Goal: Information Seeking & Learning: Learn about a topic

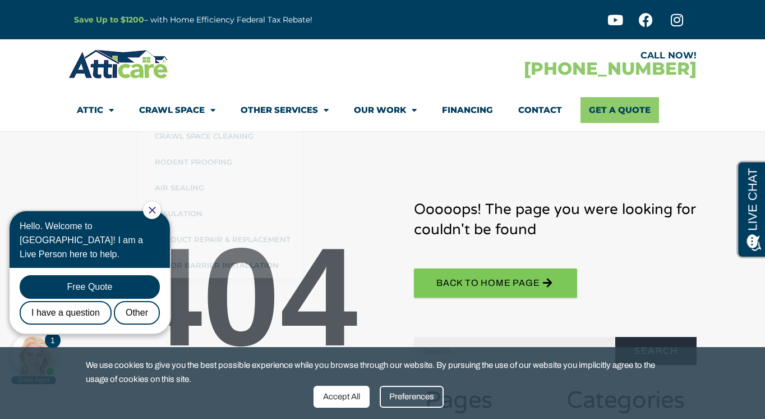
click at [156, 212] on icon "Close Chat" at bounding box center [152, 209] width 7 height 7
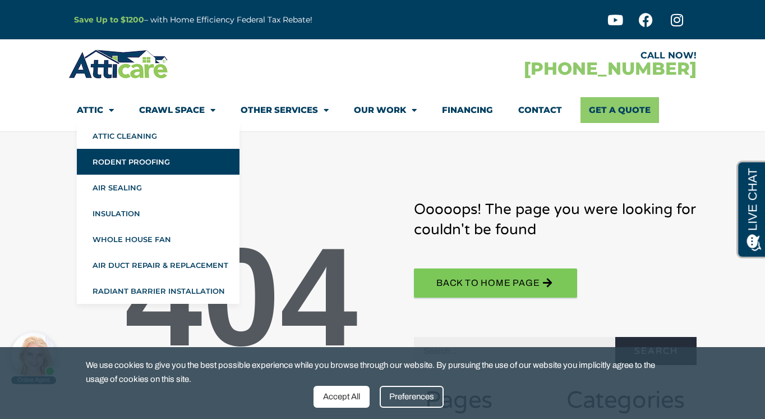
click at [121, 164] on link "Rodent Proofing" at bounding box center [158, 162] width 163 height 26
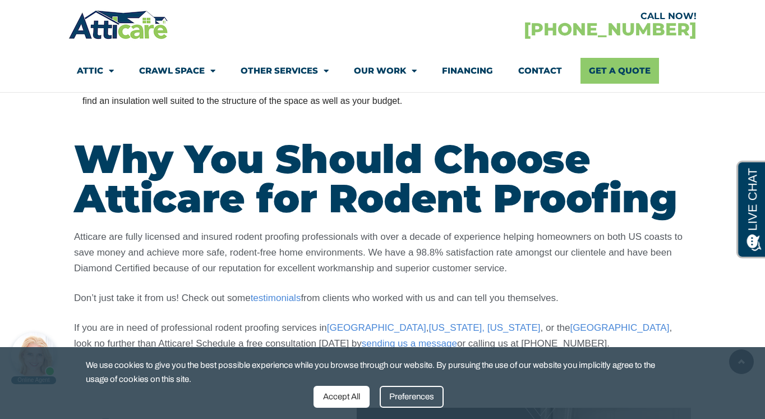
scroll to position [2963, 0]
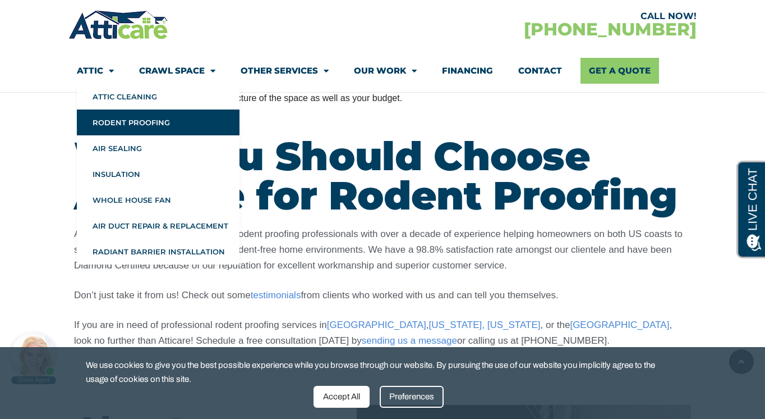
click at [107, 68] on span "Menu" at bounding box center [108, 71] width 11 height 20
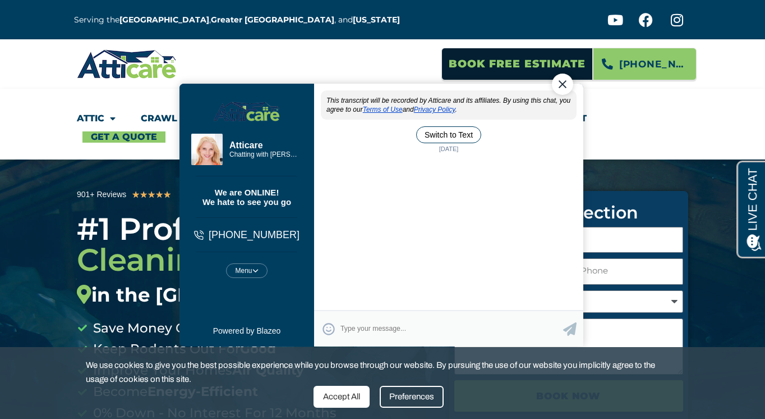
click at [564, 84] on div "Close Chat" at bounding box center [562, 84] width 21 height 21
